Goal: Task Accomplishment & Management: Manage account settings

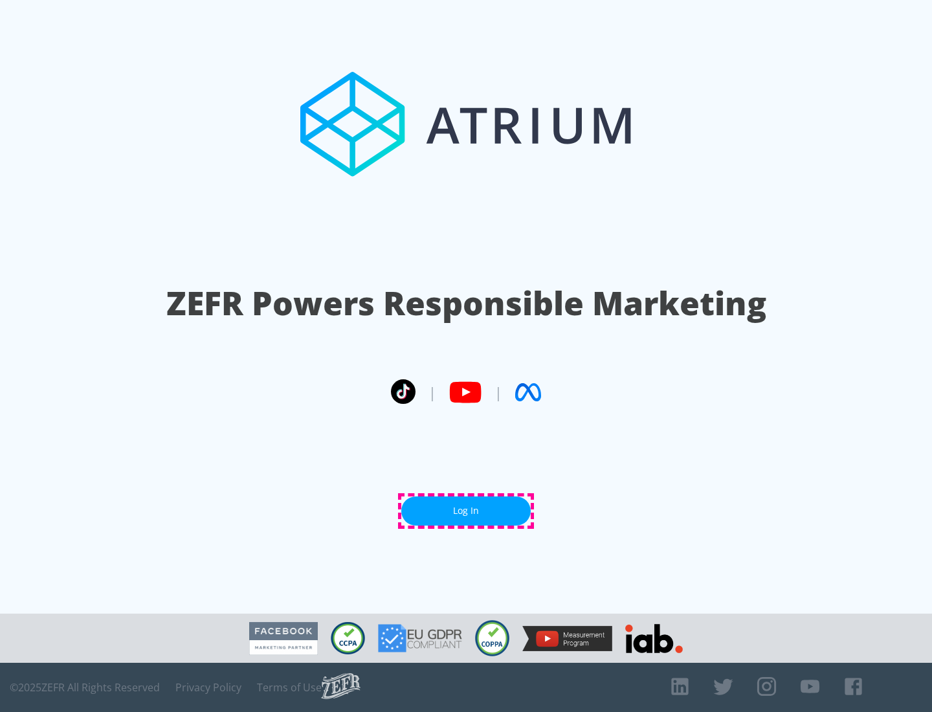
click at [466, 511] on link "Log In" at bounding box center [466, 511] width 130 height 29
